Goal: Task Accomplishment & Management: Manage account settings

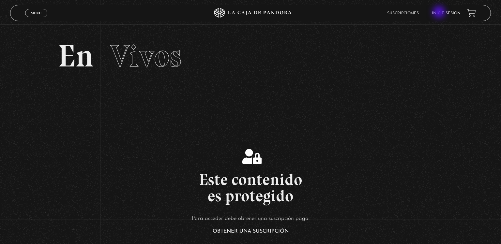
click at [440, 13] on link "Inicie sesión" at bounding box center [446, 13] width 29 height 4
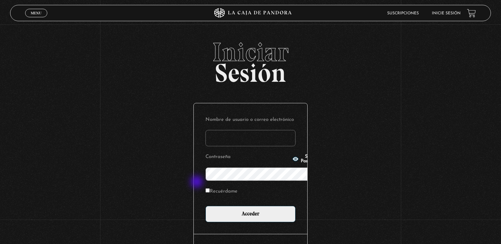
click at [206, 189] on input "Recuérdame" at bounding box center [208, 191] width 4 height 4
checkbox input "true"
click at [292, 162] on icon "button" at bounding box center [295, 159] width 7 height 7
click at [206, 130] on input "Nombre de usuario o correo electrónico" at bounding box center [251, 138] width 90 height 16
type input "[EMAIL_ADDRESS][DOMAIN_NAME]"
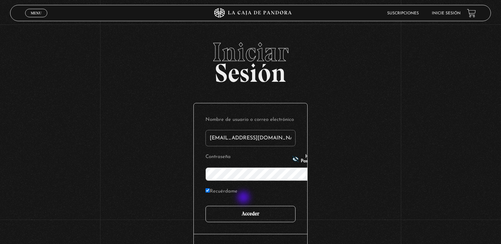
click at [244, 206] on input "Acceder" at bounding box center [251, 214] width 90 height 16
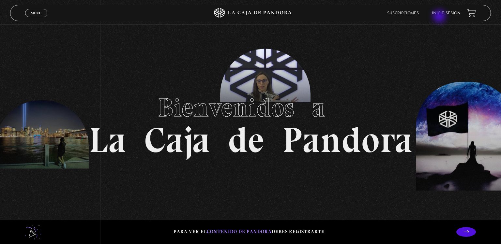
click at [440, 17] on li "Inicie sesión" at bounding box center [446, 13] width 29 height 10
click at [440, 12] on link "Inicie sesión" at bounding box center [446, 13] width 29 height 4
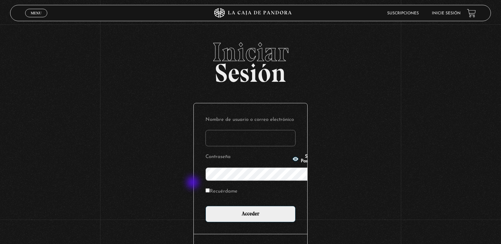
click at [206, 189] on input "Recuérdame" at bounding box center [208, 191] width 4 height 4
checkbox input "true"
click at [292, 163] on button "Show Password" at bounding box center [305, 159] width 27 height 9
click at [206, 130] on input "Nombre de usuario o correo electrónico" at bounding box center [251, 138] width 90 height 16
type input "erickadiezg@gmail.com"
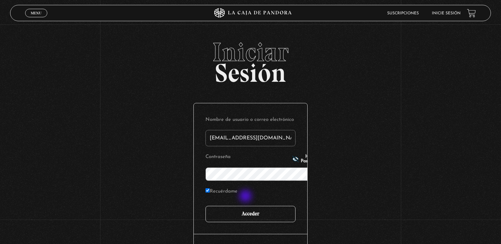
click at [246, 206] on input "Acceder" at bounding box center [251, 214] width 90 height 16
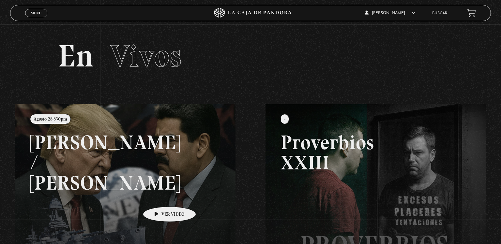
click at [159, 197] on link at bounding box center [265, 226] width 501 height 244
